Goal: Information Seeking & Learning: Learn about a topic

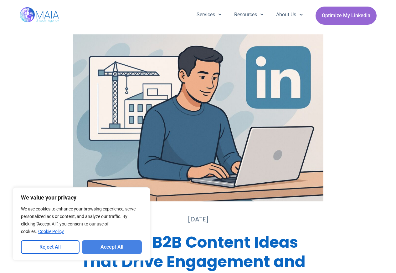
click at [108, 247] on button "Accept All" at bounding box center [112, 247] width 60 height 14
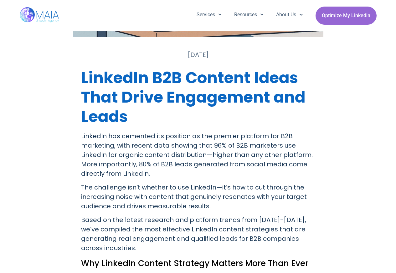
scroll to position [188, 0]
